Goal: Complete application form: Complete application form

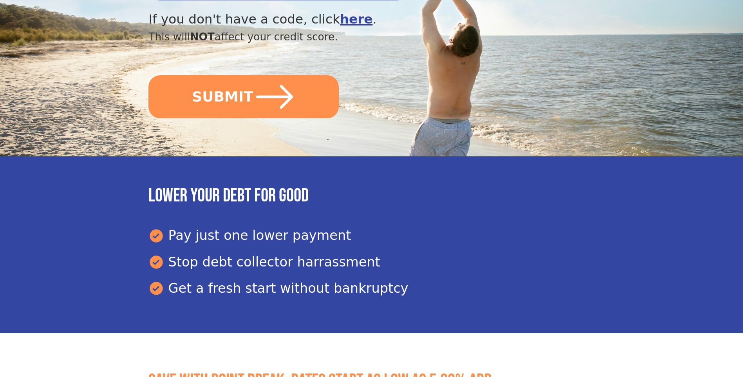
scroll to position [319, 0]
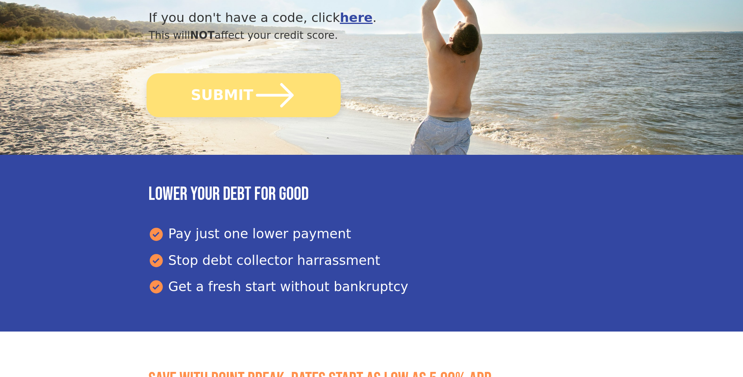
click at [204, 86] on button "SUBMIT" at bounding box center [244, 95] width 194 height 44
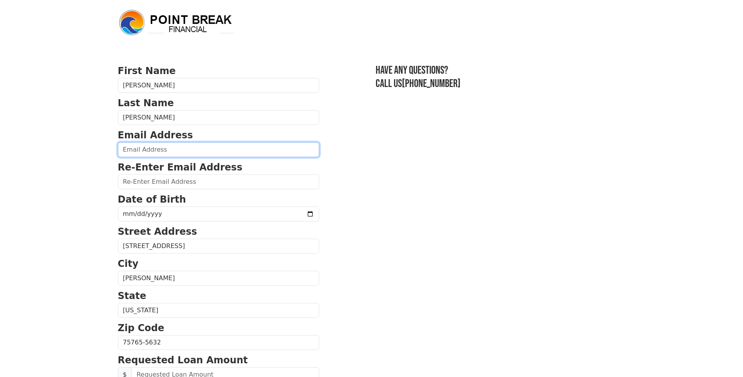
click at [183, 152] on input "email" at bounding box center [218, 149] width 201 height 15
type input "[EMAIL_ADDRESS][DOMAIN_NAME]"
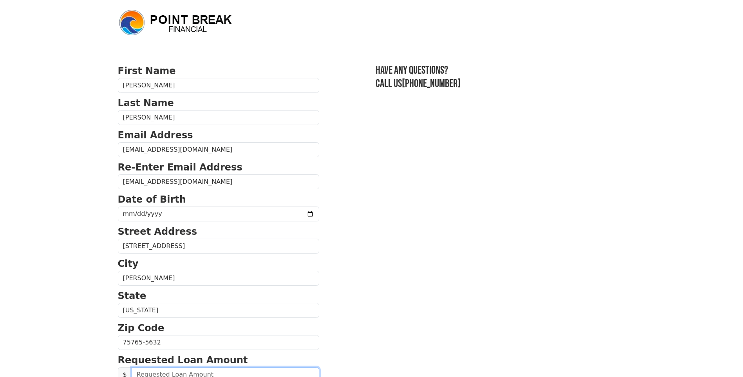
type input "30,000.00"
type input "5,800.00"
type input "[PHONE_NUMBER]"
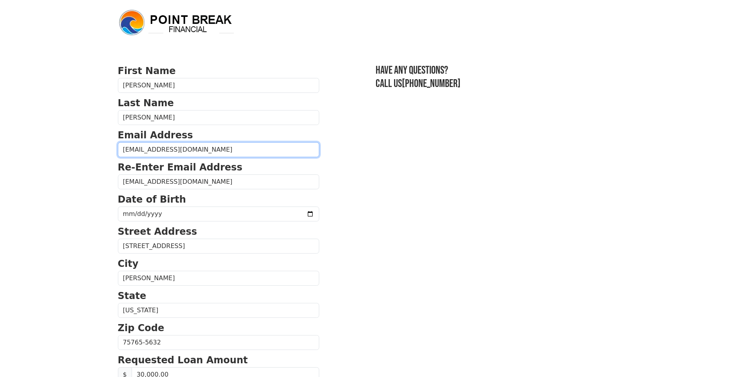
type input "30,000.00"
type input "5,800.00"
type input "[PHONE_NUMBER]"
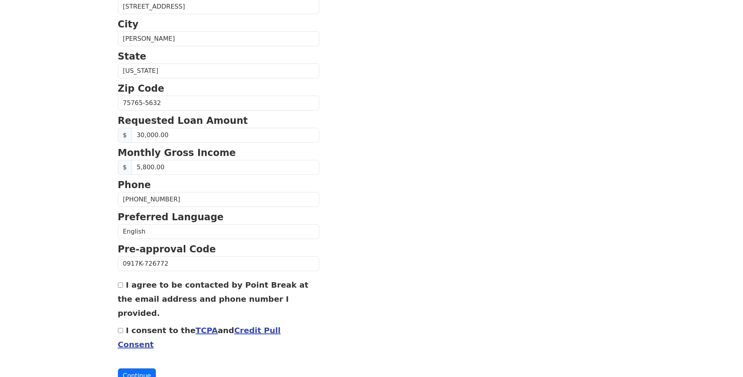
scroll to position [247, 0]
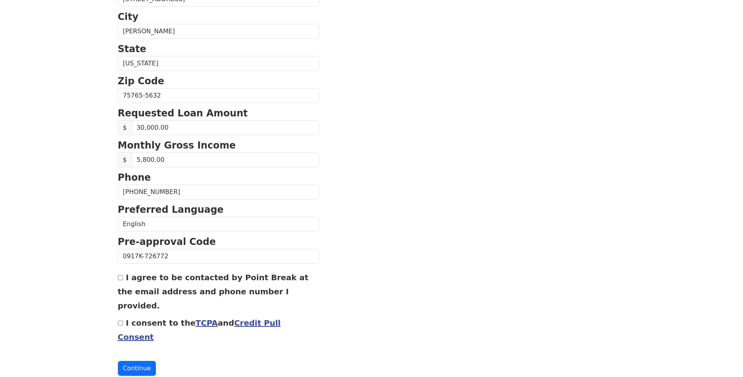
click at [119, 278] on input "I agree to be contacted by Point Break at the email address and phone number I …" at bounding box center [120, 277] width 5 height 5
checkbox input "true"
click at [195, 318] on link "TCPA" at bounding box center [206, 322] width 22 height 9
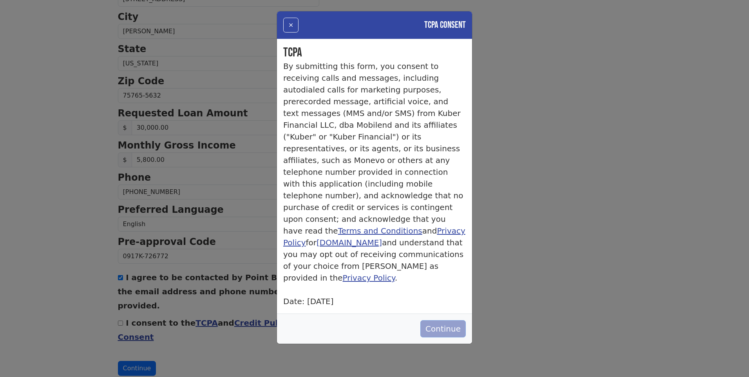
click at [452, 320] on button "Continue" at bounding box center [442, 328] width 45 height 17
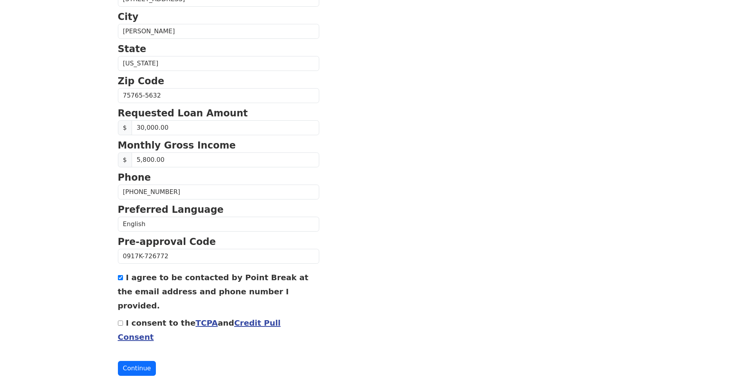
click at [278, 318] on link "Credit Pull Consent" at bounding box center [199, 330] width 163 height 24
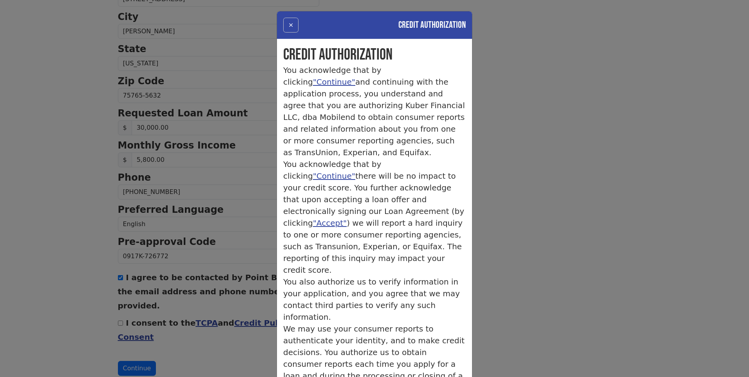
click at [287, 26] on button "×" at bounding box center [290, 25] width 15 height 15
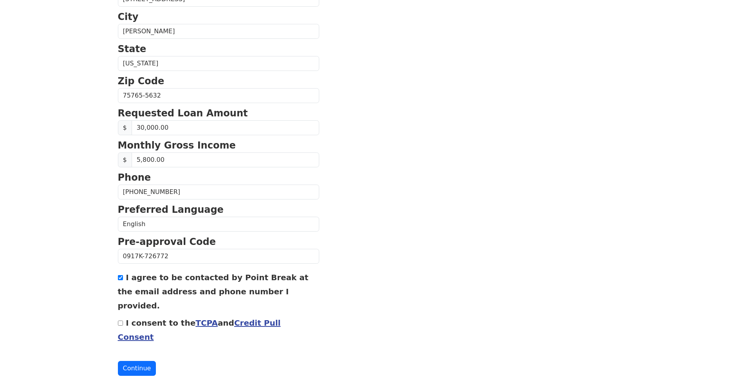
click at [121, 320] on input "I consent to the TCPA and Credit Pull Consent" at bounding box center [120, 322] width 5 height 5
checkbox input "true"
click at [138, 361] on button "Continue" at bounding box center [137, 368] width 38 height 15
click at [384, 290] on section "First Name [PERSON_NAME] Last Name [PERSON_NAME] Email Address [EMAIL_ADDRESS][…" at bounding box center [372, 91] width 508 height 570
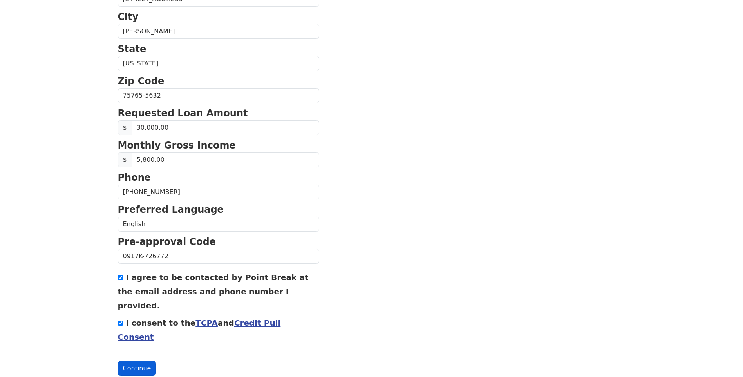
click at [131, 361] on button "Continue" at bounding box center [137, 368] width 38 height 15
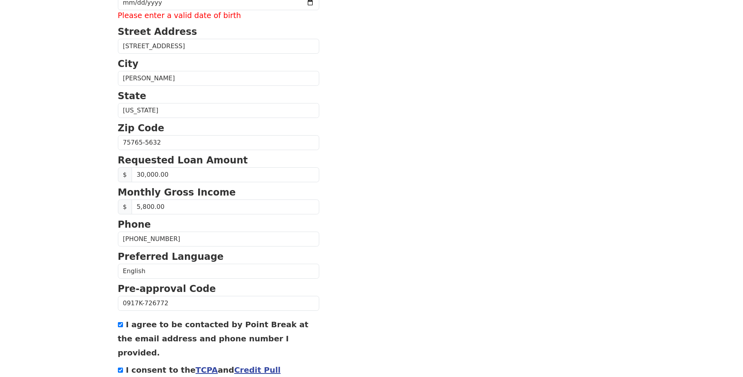
scroll to position [169, 0]
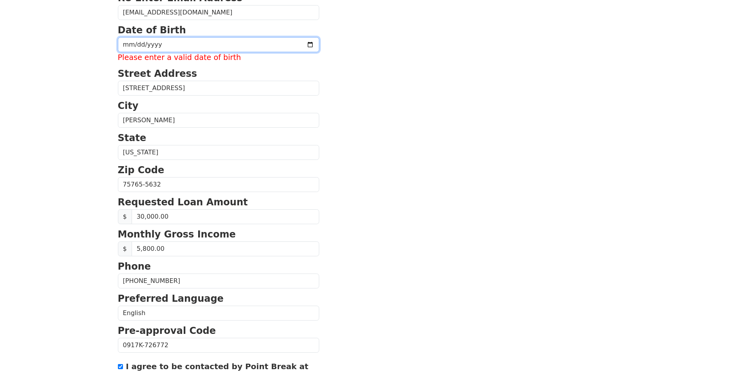
click at [166, 47] on input "date" at bounding box center [218, 44] width 201 height 15
type input "[DATE]"
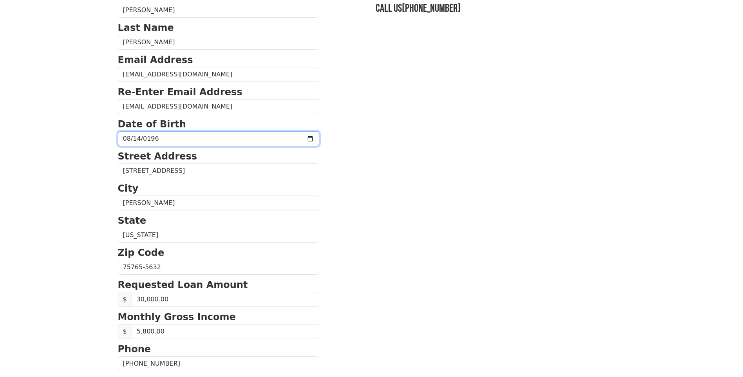
scroll to position [247, 0]
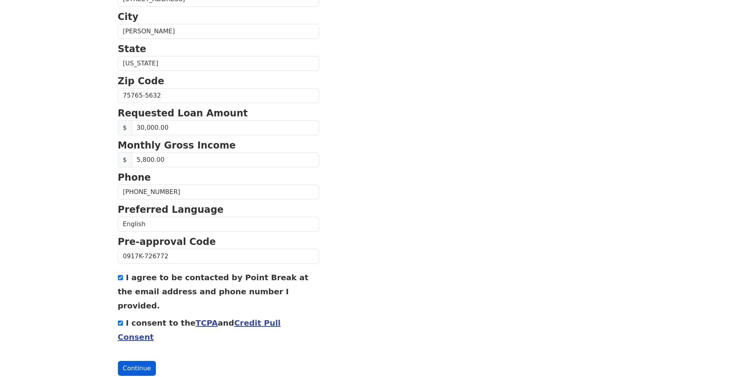
click at [134, 361] on button "Continue" at bounding box center [137, 368] width 38 height 15
